Goal: Transaction & Acquisition: Purchase product/service

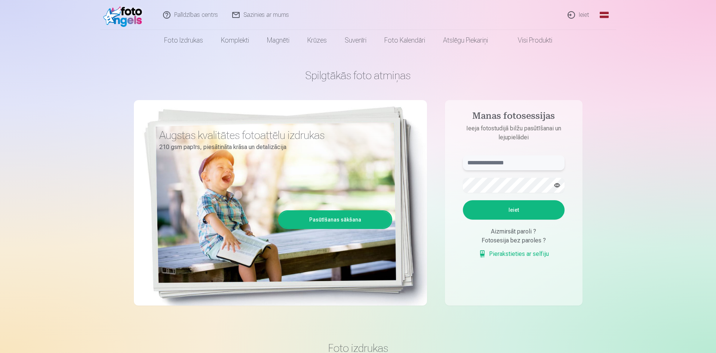
click at [519, 164] on input "text" at bounding box center [514, 163] width 102 height 15
type input "**********"
click at [520, 207] on button "Ieiet" at bounding box center [514, 209] width 102 height 19
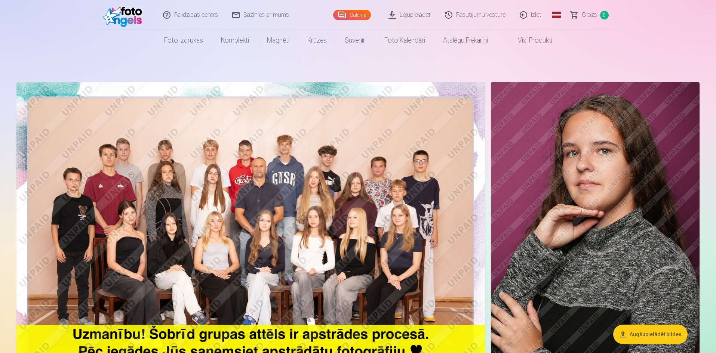
click at [357, 15] on link "Galerija" at bounding box center [352, 15] width 38 height 10
click at [427, 13] on link "Lejupielādēt" at bounding box center [410, 15] width 56 height 30
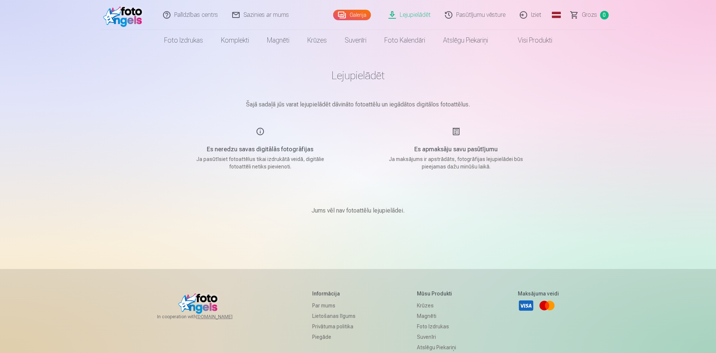
click at [255, 169] on p "Ja pasūtīsiet fotoattēlus tikai izdrukātā veidā, digitālie fotoattēli netiks pi…" at bounding box center [260, 163] width 142 height 15
click at [349, 18] on link "Galerija" at bounding box center [352, 15] width 38 height 10
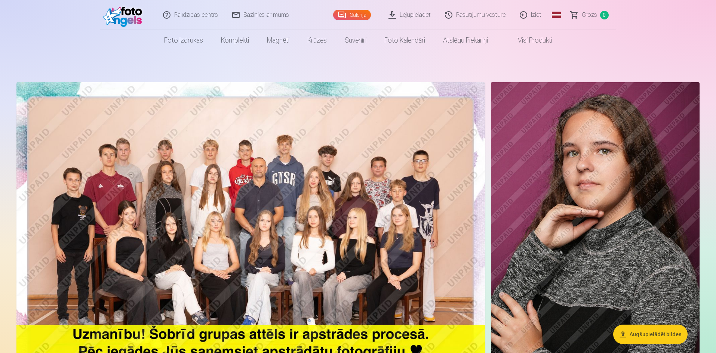
click at [269, 181] on img at bounding box center [250, 238] width 468 height 313
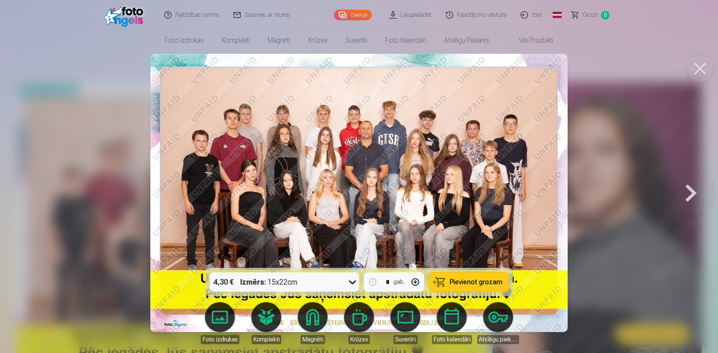
click at [356, 283] on icon at bounding box center [353, 282] width 12 height 12
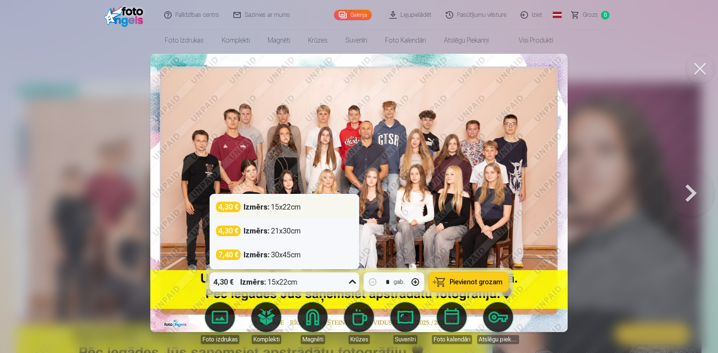
click at [285, 208] on div "Izmērs : 15x22cm" at bounding box center [272, 207] width 57 height 10
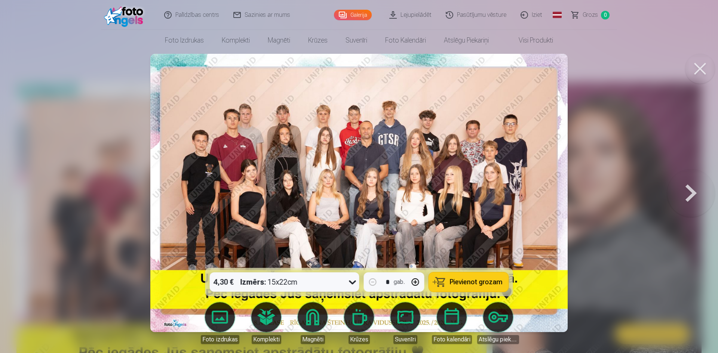
click at [468, 283] on span "Pievienot grozam" at bounding box center [476, 282] width 53 height 7
click at [685, 192] on button at bounding box center [691, 193] width 48 height 135
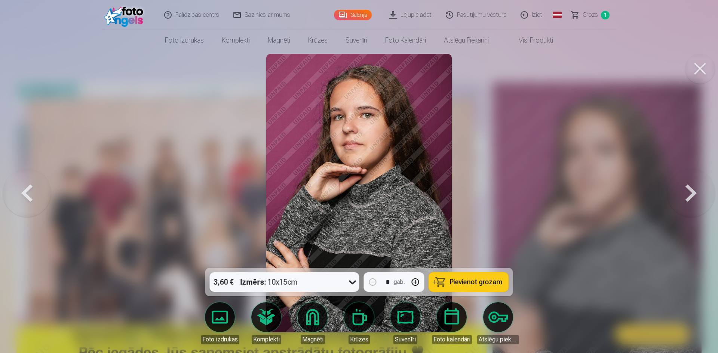
click at [685, 192] on button at bounding box center [691, 193] width 48 height 135
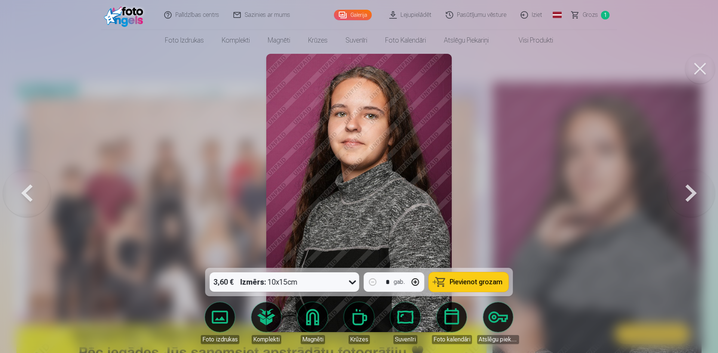
click at [685, 192] on button at bounding box center [691, 193] width 48 height 135
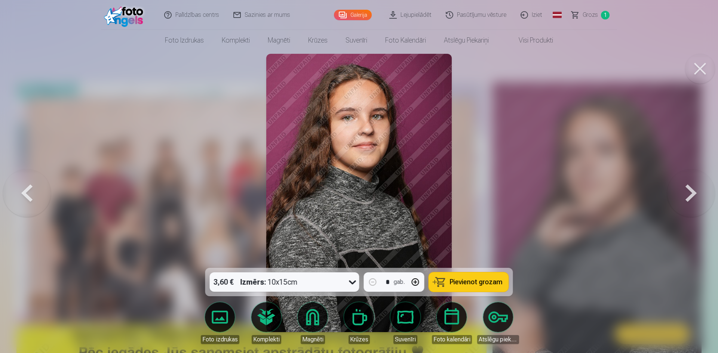
click at [351, 15] on link "Galerija" at bounding box center [353, 15] width 38 height 10
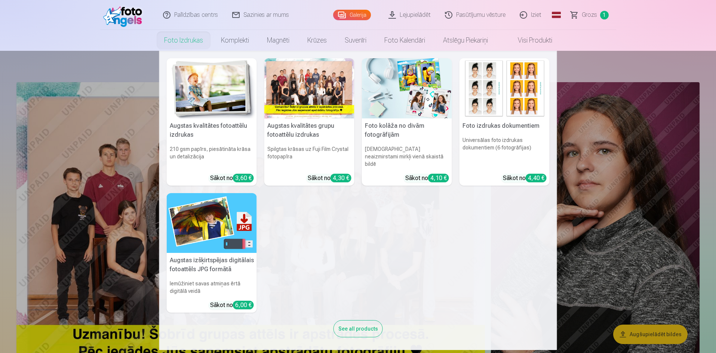
click at [201, 46] on link "Foto izdrukas" at bounding box center [183, 40] width 57 height 21
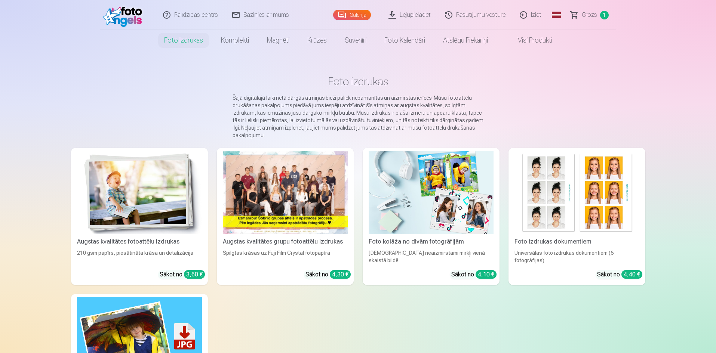
click at [352, 14] on link "Galerija" at bounding box center [352, 15] width 38 height 10
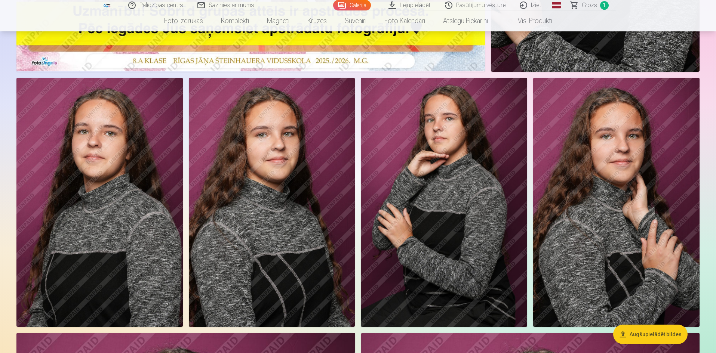
scroll to position [336, 0]
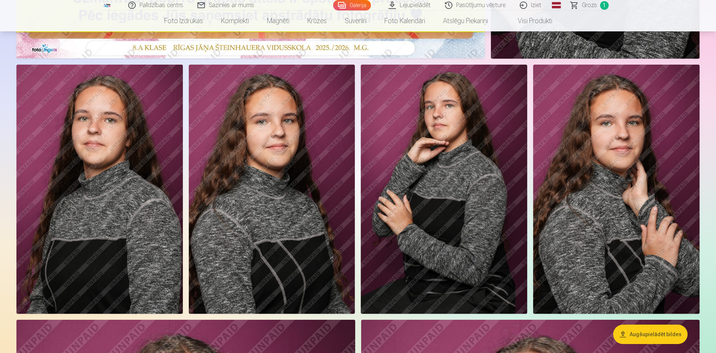
click at [300, 159] on img at bounding box center [272, 189] width 166 height 249
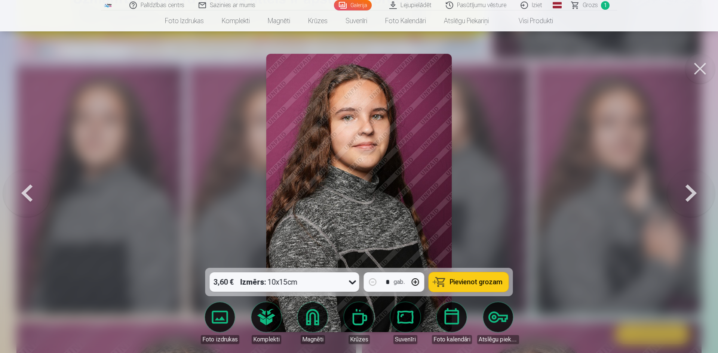
click at [459, 281] on span "Pievienot grozam" at bounding box center [476, 282] width 53 height 7
click at [699, 69] on button at bounding box center [700, 69] width 30 height 30
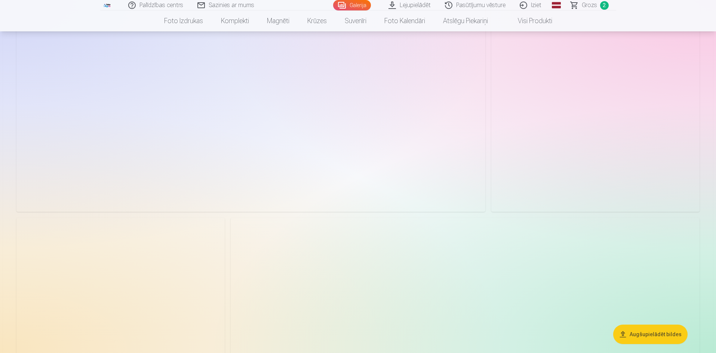
scroll to position [1122, 0]
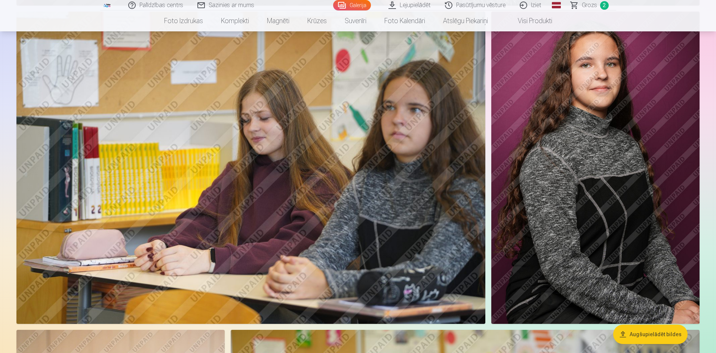
click at [639, 144] on img at bounding box center [595, 168] width 208 height 313
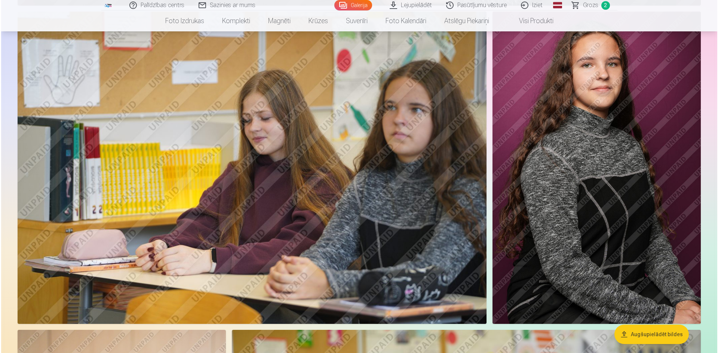
scroll to position [1160, 0]
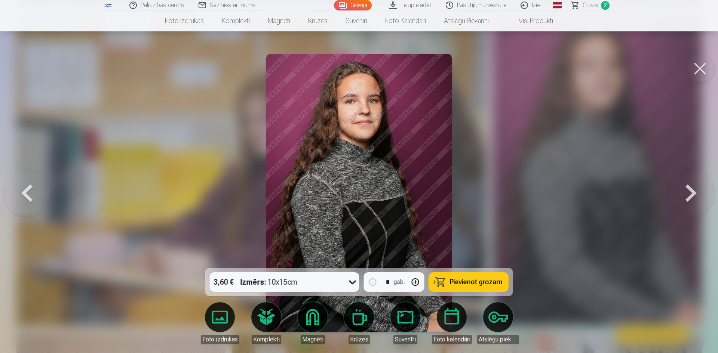
click at [479, 281] on span "Pievienot grozam" at bounding box center [476, 282] width 53 height 7
click at [701, 65] on button at bounding box center [700, 69] width 30 height 30
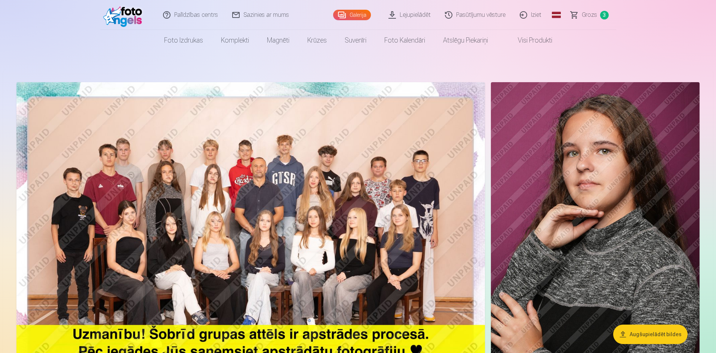
click at [584, 21] on link "Grozs 3" at bounding box center [590, 15] width 52 height 30
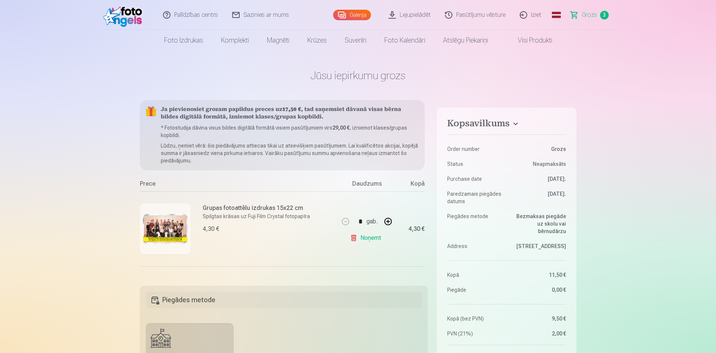
scroll to position [142, 0]
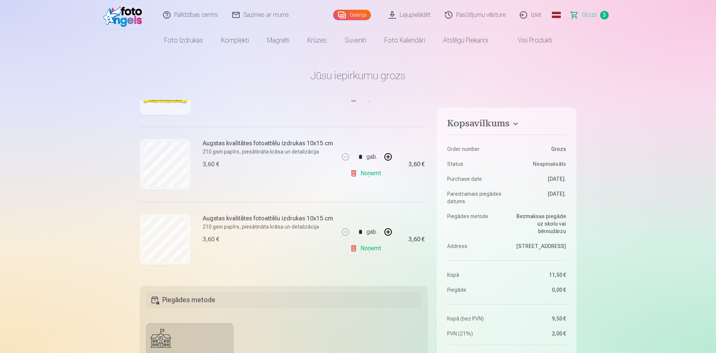
click at [372, 170] on link "Noņemt" at bounding box center [367, 173] width 34 height 15
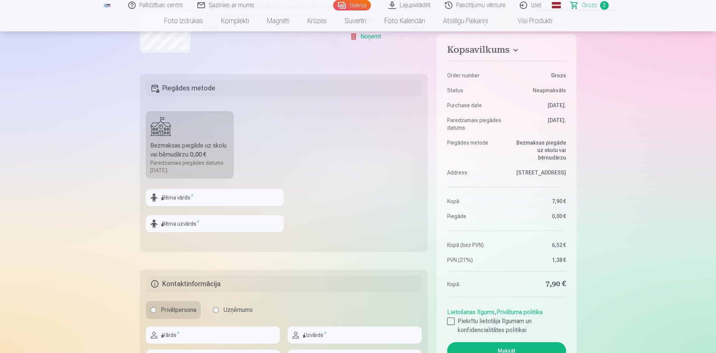
scroll to position [150, 0]
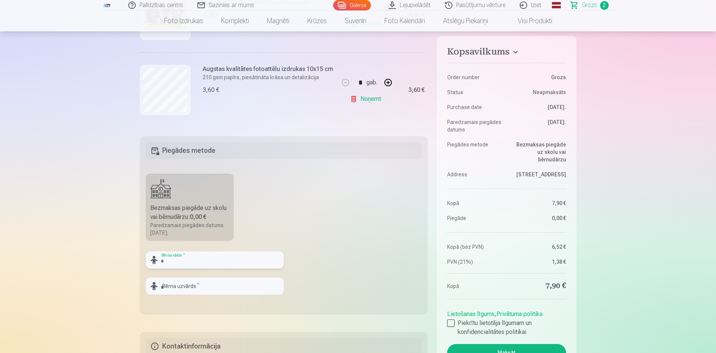
click at [191, 260] on input "text" at bounding box center [215, 260] width 138 height 17
type input "*******"
click at [191, 284] on input "text" at bounding box center [215, 286] width 138 height 17
type input "****"
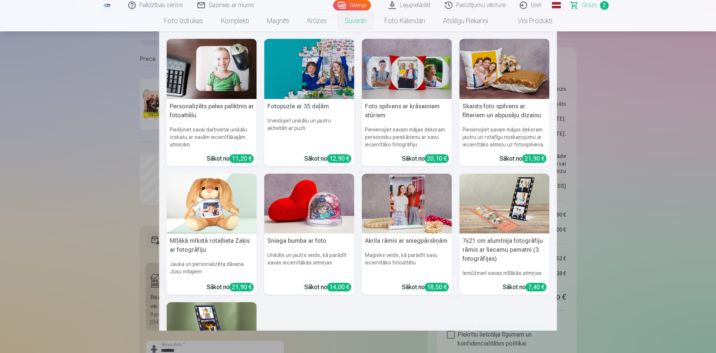
scroll to position [37, 0]
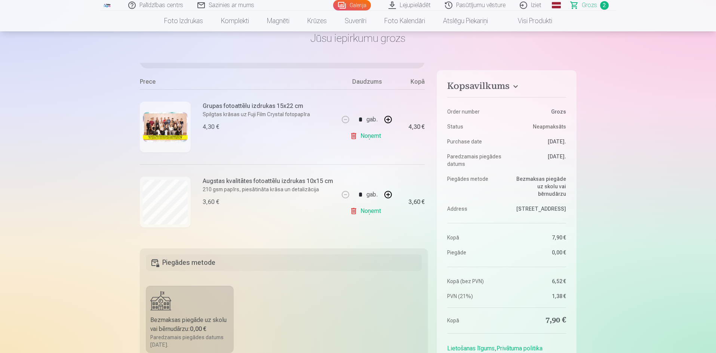
click at [360, 6] on link "Galerija" at bounding box center [352, 5] width 38 height 10
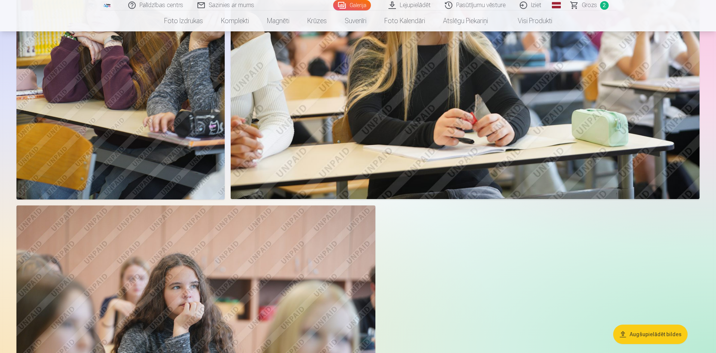
scroll to position [6991, 0]
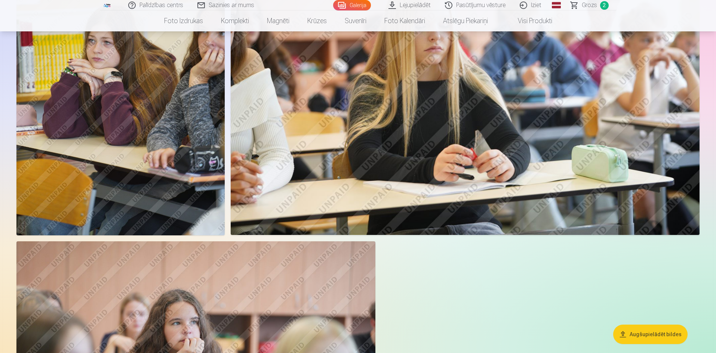
click at [587, 1] on span "Grozs" at bounding box center [589, 5] width 15 height 9
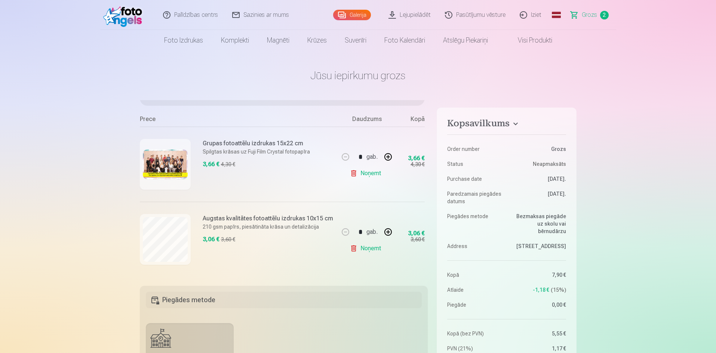
click at [358, 14] on link "Galerija" at bounding box center [352, 15] width 38 height 10
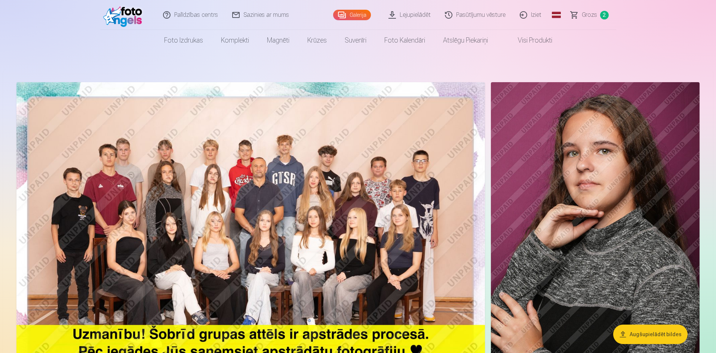
click at [591, 13] on span "Grozs" at bounding box center [589, 14] width 15 height 9
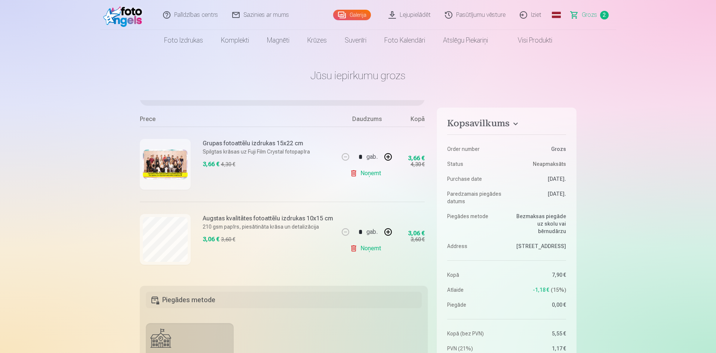
scroll to position [150, 0]
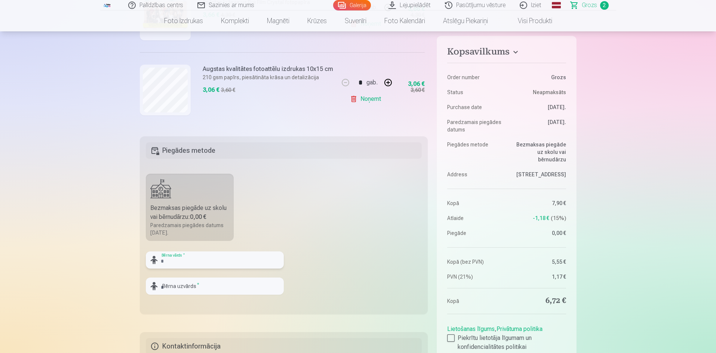
click at [236, 266] on input "text" at bounding box center [215, 260] width 138 height 17
type input "*******"
click at [215, 283] on input "text" at bounding box center [215, 286] width 138 height 17
type input "****"
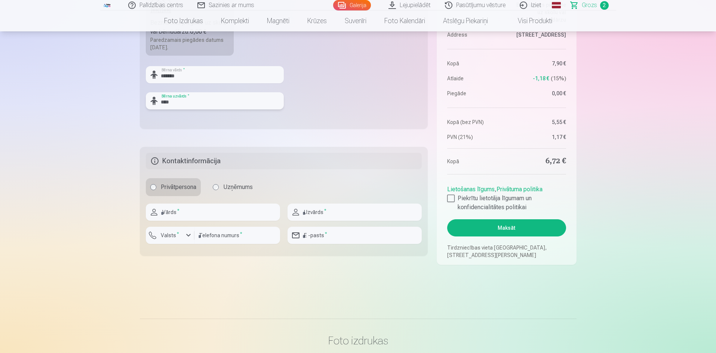
scroll to position [336, 0]
click at [208, 207] on input "text" at bounding box center [213, 210] width 134 height 17
type input "****"
click at [355, 216] on input "text" at bounding box center [354, 210] width 134 height 17
type input "****"
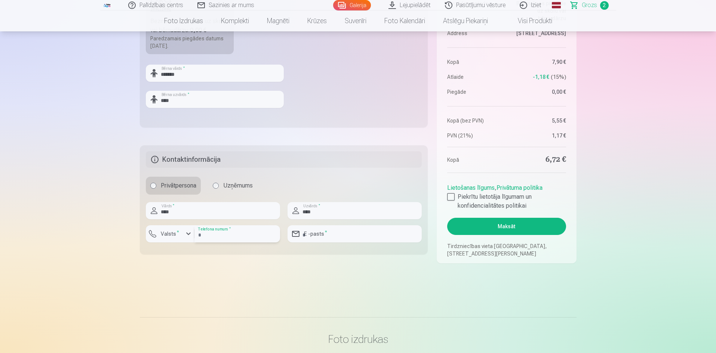
click at [217, 236] on input "number" at bounding box center [237, 233] width 86 height 17
type input "********"
click at [332, 239] on input "email" at bounding box center [354, 233] width 134 height 17
type input "**********"
click at [449, 198] on div at bounding box center [450, 196] width 7 height 7
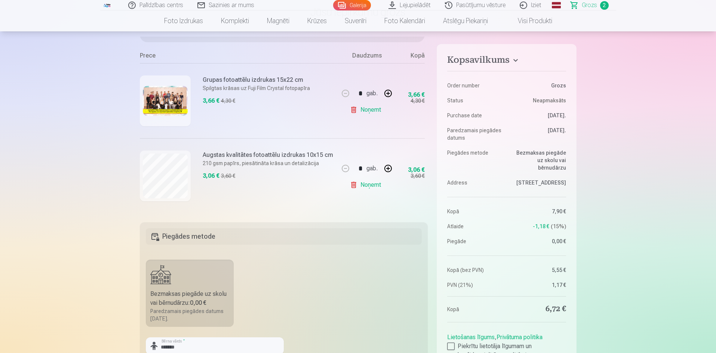
scroll to position [0, 0]
